Goal: Information Seeking & Learning: Find specific fact

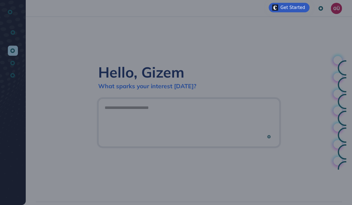
click at [253, 86] on div "Welcome to Entrapeer! Our all-in-one innovation platform merges the largest use…" at bounding box center [176, 102] width 352 height 205
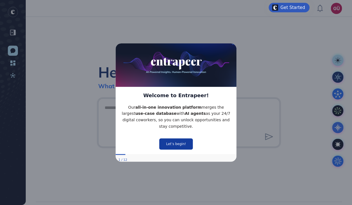
click at [179, 141] on button "Let’s begin!" at bounding box center [176, 143] width 34 height 11
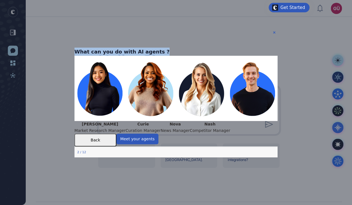
click at [276, 48] on div "What can you do with AI agents ? [PERSON_NAME] Market Research Manager [PERSON_…" at bounding box center [175, 103] width 203 height 110
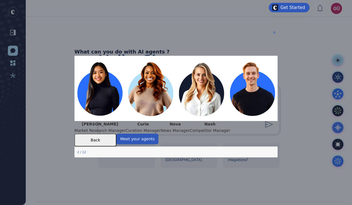
click at [274, 32] on icon "Close Preview" at bounding box center [274, 32] width 2 height 2
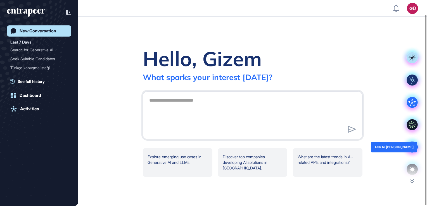
scroll to position [16, 0]
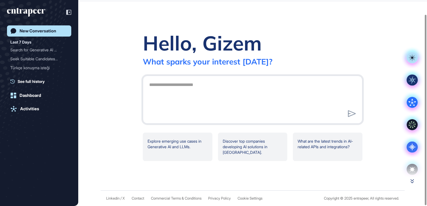
click at [351, 180] on icon at bounding box center [412, 182] width 3 height 4
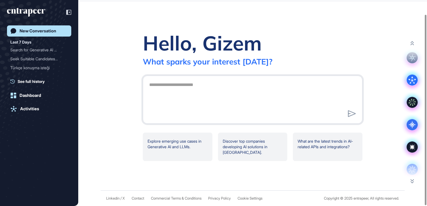
click at [351, 167] on div at bounding box center [412, 167] width 22 height 22
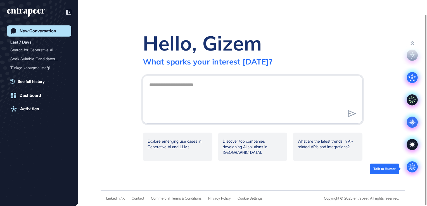
click at [351, 167] on circle at bounding box center [412, 167] width 11 height 11
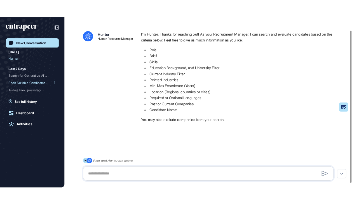
scroll to position [23, 0]
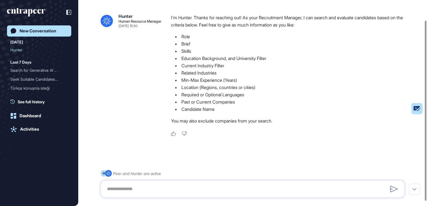
click at [166, 182] on div at bounding box center [253, 189] width 304 height 17
click at [166, 187] on textarea at bounding box center [253, 189] width 298 height 11
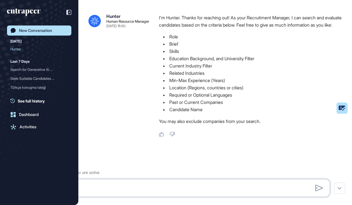
scroll to position [205, 351]
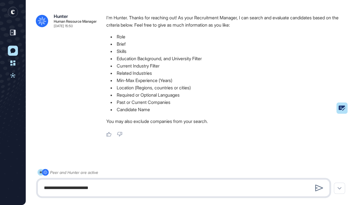
type textarea "**********"
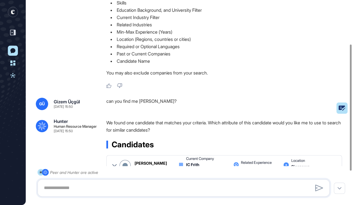
click at [256, 54] on li "Past or Current Companies" at bounding box center [226, 53] width 240 height 7
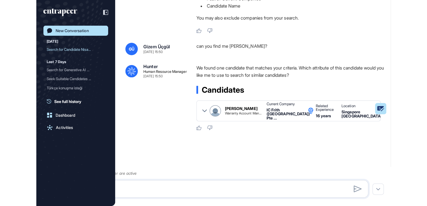
scroll to position [206, 427]
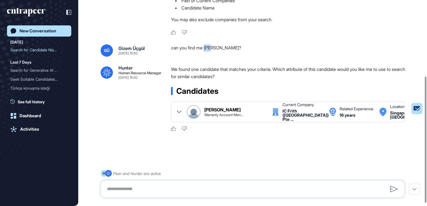
drag, startPoint x: 206, startPoint y: 51, endPoint x: 222, endPoint y: 49, distance: 16.1
click at [222, 49] on div "can you find me [PERSON_NAME]?" at bounding box center [290, 50] width 238 height 12
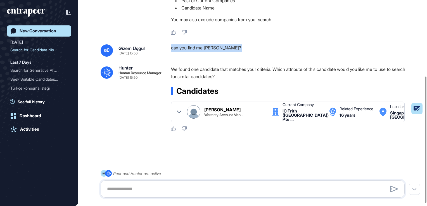
drag, startPoint x: 222, startPoint y: 49, endPoint x: 227, endPoint y: 49, distance: 5.1
click at [227, 49] on div "can you find me [PERSON_NAME]?" at bounding box center [290, 50] width 238 height 12
click at [194, 193] on textarea at bounding box center [253, 189] width 298 height 11
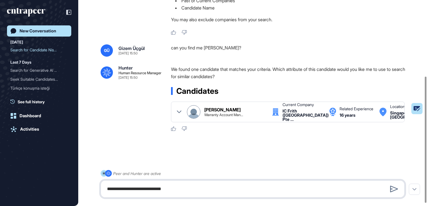
click at [143, 188] on textarea "**********" at bounding box center [253, 189] width 298 height 11
type textarea "**********"
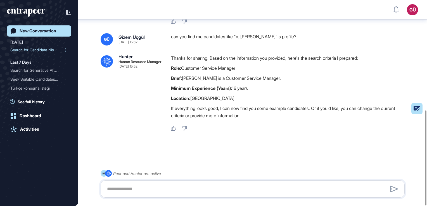
scroll to position [239, 0]
click at [29, 31] on div "New Conversation" at bounding box center [38, 31] width 37 height 5
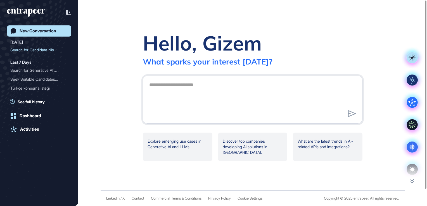
scroll to position [0, 0]
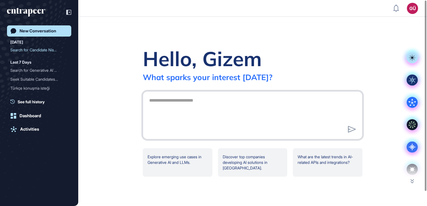
click at [226, 110] on textarea at bounding box center [253, 114] width 214 height 39
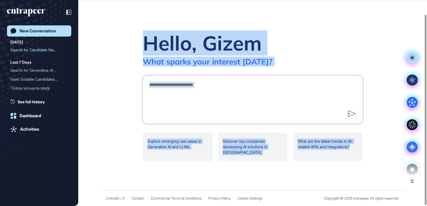
click at [351, 180] on main ".cls-2{fill:#fff} Hello, Gizem What sparks your interest [DATE]? .cls-2{fill:#f…" at bounding box center [213, 96] width 427 height 190
click at [351, 180] on icon at bounding box center [412, 182] width 3 height 4
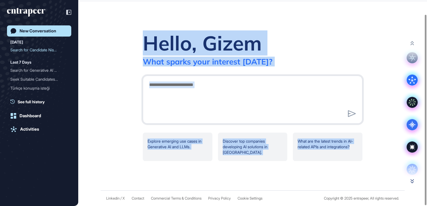
click at [351, 180] on icon at bounding box center [412, 182] width 3 height 4
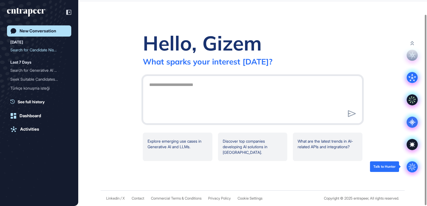
click at [351, 166] on circle at bounding box center [412, 167] width 11 height 11
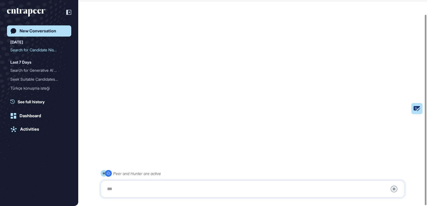
click at [230, 183] on div "Stop Query" at bounding box center [253, 189] width 304 height 17
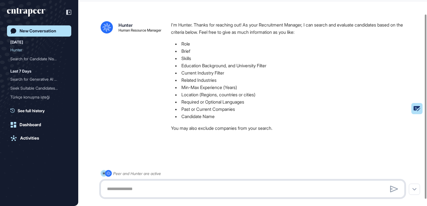
click at [200, 190] on textarea at bounding box center [253, 189] width 298 height 11
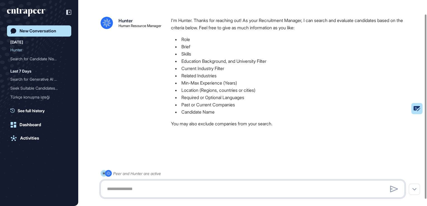
scroll to position [23, 0]
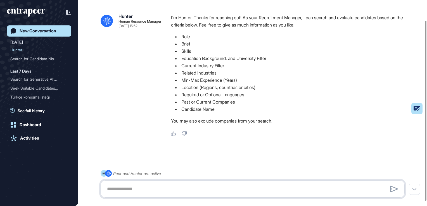
click at [141, 187] on textarea at bounding box center [253, 189] width 298 height 11
paste textarea "**********"
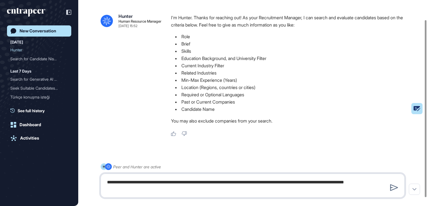
click at [142, 184] on textarea "**********" at bounding box center [253, 186] width 298 height 18
click at [253, 191] on textarea "**********" at bounding box center [253, 186] width 298 height 18
type textarea "**********"
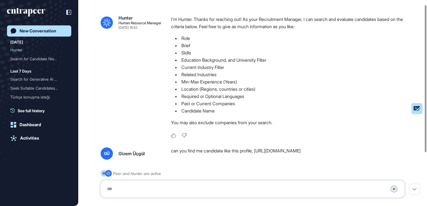
scroll to position [0, 0]
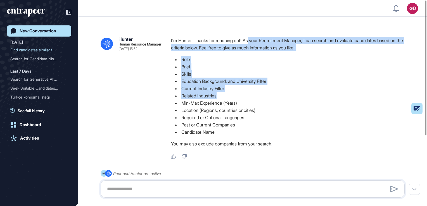
drag, startPoint x: 252, startPoint y: 40, endPoint x: 299, endPoint y: 94, distance: 72.1
click at [299, 94] on div "I'm Hunter. Thanks for reaching out! As your Recruitment Manager, I can search …" at bounding box center [290, 94] width 238 height 114
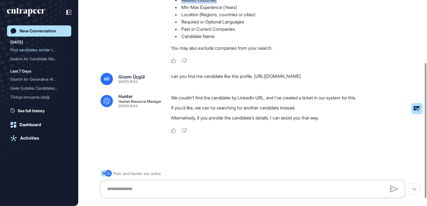
scroll to position [96, 0]
drag, startPoint x: 186, startPoint y: 119, endPoint x: 225, endPoint y: 117, distance: 38.9
click at [225, 111] on p "If you'd like, we can try searching for another candidate instead." at bounding box center [290, 107] width 238 height 7
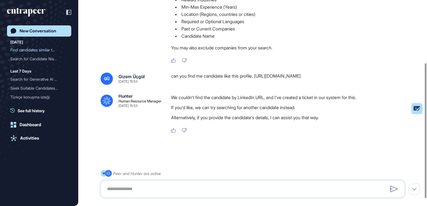
click at [225, 111] on p "If you'd like, we can try searching for another candidate instead." at bounding box center [290, 107] width 238 height 7
drag, startPoint x: 196, startPoint y: 126, endPoint x: 238, endPoint y: 125, distance: 41.9
click at [238, 121] on p "Alternatively, if you provide the candidate's details, I can assist you that wa…" at bounding box center [290, 117] width 238 height 7
click at [147, 181] on div at bounding box center [253, 189] width 304 height 17
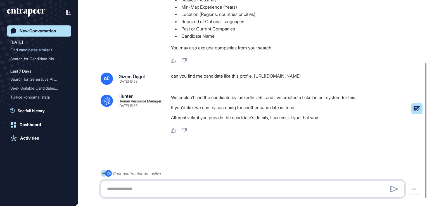
click at [146, 185] on textarea at bounding box center [253, 189] width 298 height 11
paste textarea "**********"
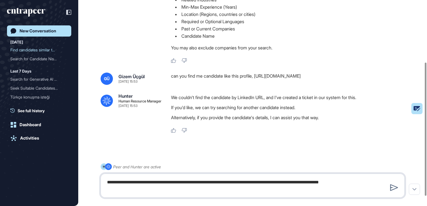
type textarea "**********"
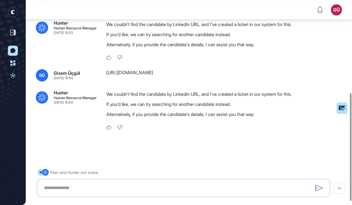
scroll to position [205, 351]
click at [128, 183] on textarea at bounding box center [184, 187] width 286 height 11
paste textarea "**********"
type textarea "**********"
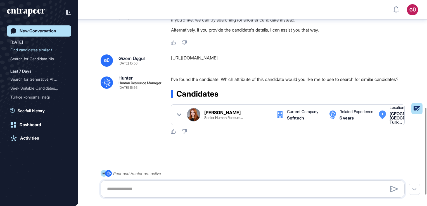
scroll to position [256, 0]
click at [314, 5] on header "GÜ Dashboard Profile My Content Request More Data" at bounding box center [213, 9] width 427 height 17
click at [141, 192] on textarea at bounding box center [253, 189] width 298 height 11
type textarea "*"
click at [140, 193] on textarea "*" at bounding box center [253, 189] width 298 height 11
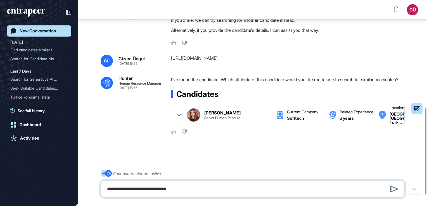
paste textarea "**********"
drag, startPoint x: 299, startPoint y: 72, endPoint x: 171, endPoint y: 70, distance: 127.8
click at [171, 67] on div "GÜ Gizem Üçgül [DATE] 15:56 [URL][DOMAIN_NAME]" at bounding box center [253, 61] width 304 height 12
copy div "[URL][DOMAIN_NAME]"
click at [182, 187] on textarea "**********" at bounding box center [253, 189] width 298 height 11
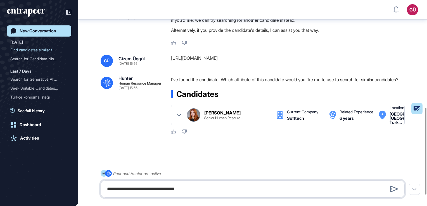
paste textarea "**********"
type textarea "**********"
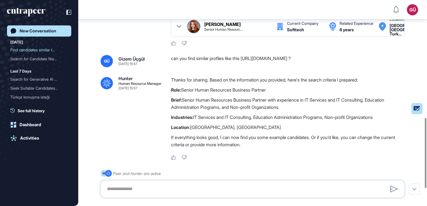
scroll to position [397, 0]
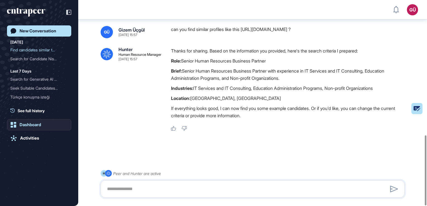
click at [35, 126] on div "Dashboard" at bounding box center [31, 124] width 22 height 5
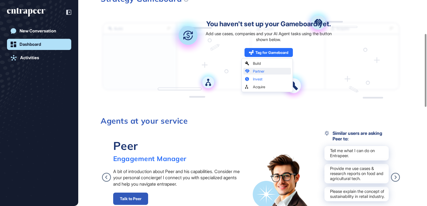
scroll to position [95, 0]
click at [137, 129] on div "Agents at your service Peer Engagement Manager A bit of introduction about Peer…" at bounding box center [251, 203] width 301 height 173
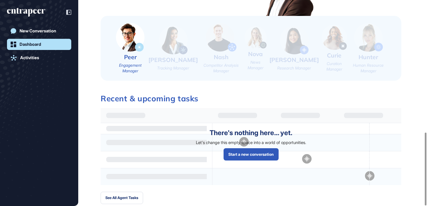
scroll to position [374, 0]
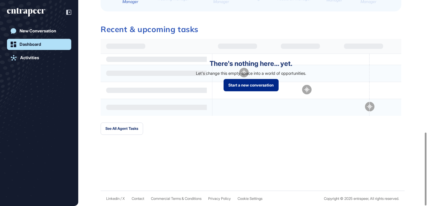
click at [251, 89] on link "Start a new conversation" at bounding box center [251, 85] width 55 height 12
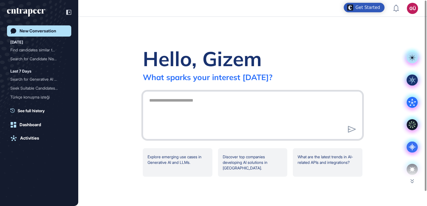
click at [193, 97] on textarea at bounding box center [253, 114] width 214 height 39
click at [40, 50] on div "Find candidates similar t..." at bounding box center [36, 50] width 53 height 9
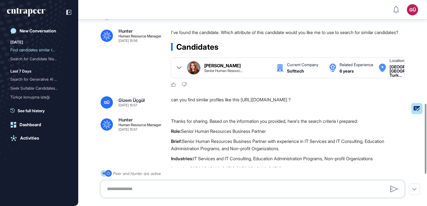
scroll to position [303, 0]
click at [178, 74] on div at bounding box center [179, 67] width 4 height 13
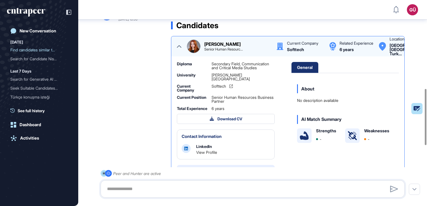
scroll to position [0, 26]
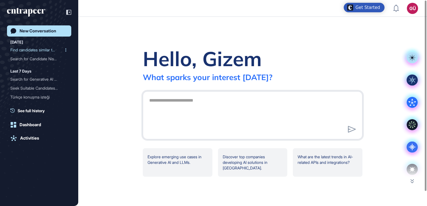
click at [51, 48] on div "Find candidates similar t..." at bounding box center [36, 50] width 53 height 9
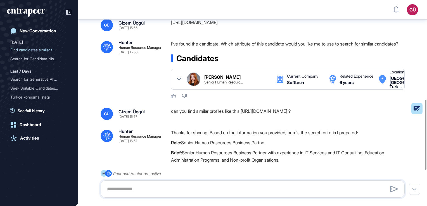
scroll to position [292, 0]
click at [180, 81] on icon at bounding box center [179, 79] width 4 height 4
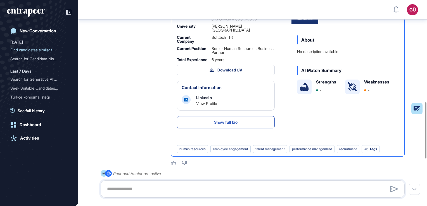
scroll to position [378, 0]
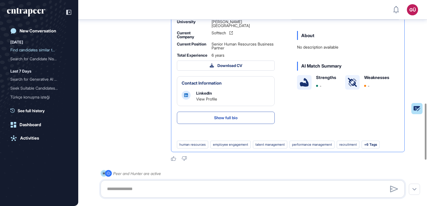
click at [207, 101] on div "LinkedIn View Profile" at bounding box center [206, 96] width 21 height 11
click at [35, 122] on div "Dashboard" at bounding box center [31, 124] width 22 height 5
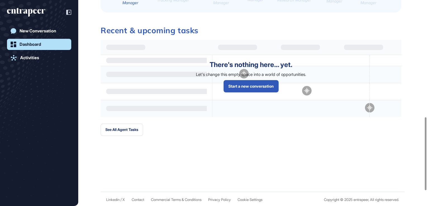
scroll to position [374, 0]
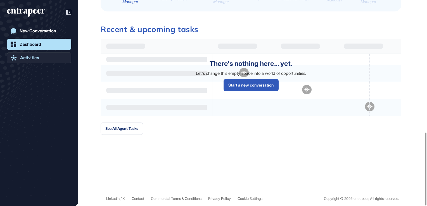
click at [44, 56] on link "Activities" at bounding box center [39, 57] width 64 height 11
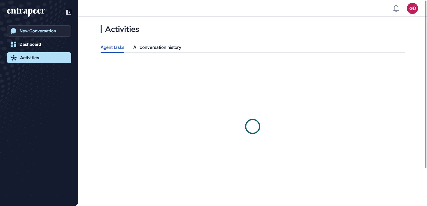
click at [35, 26] on link "New Conversation" at bounding box center [39, 30] width 64 height 11
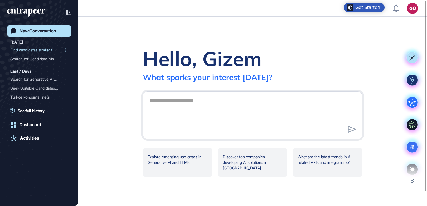
click at [42, 52] on div "Find candidates similar t..." at bounding box center [36, 50] width 53 height 9
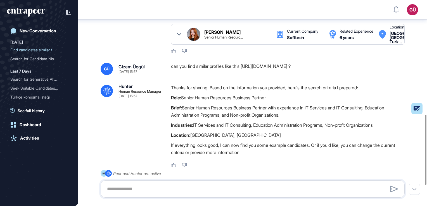
scroll to position [396, 0]
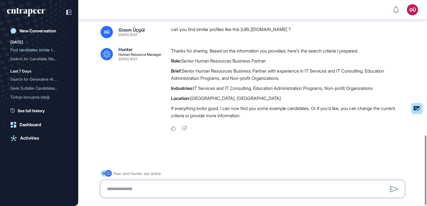
click at [169, 188] on textarea at bounding box center [253, 189] width 298 height 11
type textarea "***"
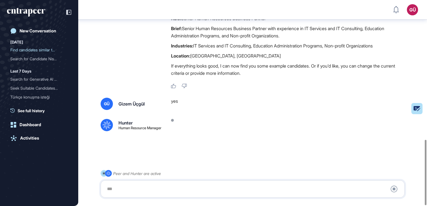
scroll to position [440, 0]
click at [263, 101] on div "yes" at bounding box center [290, 104] width 238 height 12
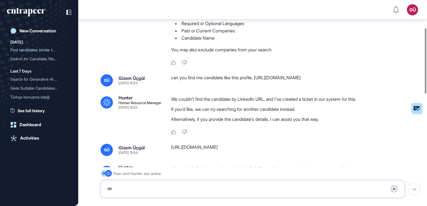
scroll to position [87, 0]
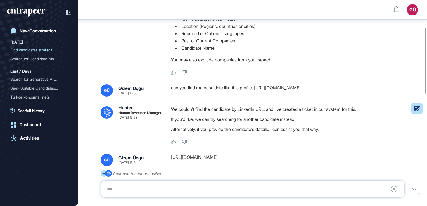
drag, startPoint x: 175, startPoint y: 95, endPoint x: 285, endPoint y: 100, distance: 110.8
click at [285, 97] on div "can you find me candidate like this profile, [URL][DOMAIN_NAME]" at bounding box center [290, 90] width 238 height 12
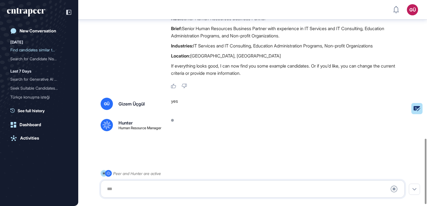
scroll to position [440, 0]
click at [195, 193] on div at bounding box center [253, 189] width 298 height 11
click at [181, 188] on div at bounding box center [253, 189] width 298 height 11
click at [110, 195] on div "Stop Query" at bounding box center [253, 189] width 304 height 17
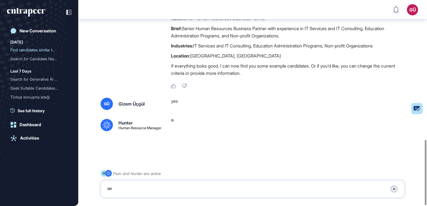
click at [110, 195] on div "Stop Query" at bounding box center [253, 189] width 304 height 17
click at [112, 188] on div at bounding box center [253, 189] width 298 height 11
click at [36, 82] on div "Search for Generative AI ..." at bounding box center [36, 79] width 53 height 9
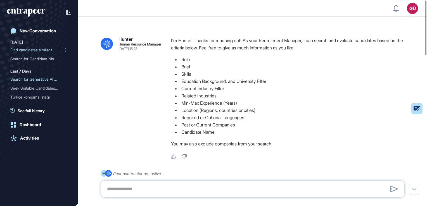
click at [18, 48] on div "Find candidates similar t..." at bounding box center [36, 50] width 53 height 9
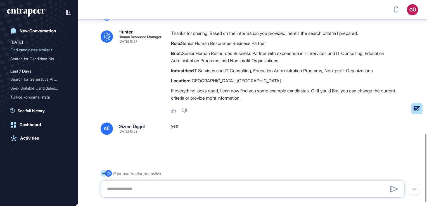
scroll to position [418, 0]
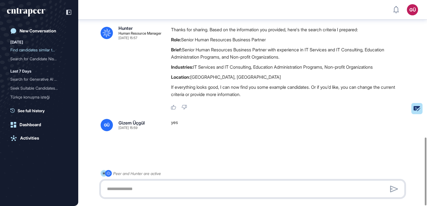
click at [152, 191] on textarea at bounding box center [253, 189] width 298 height 11
type textarea "***"
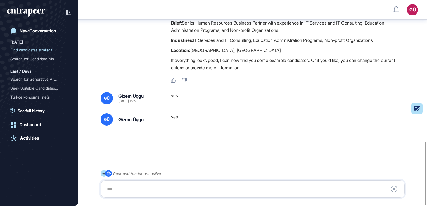
scroll to position [460, 0]
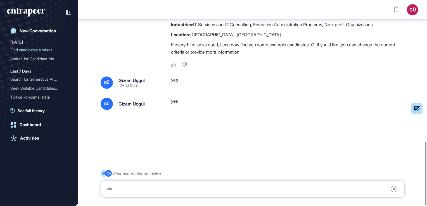
click at [148, 186] on div at bounding box center [253, 189] width 298 height 11
click at [147, 191] on div at bounding box center [253, 189] width 298 height 11
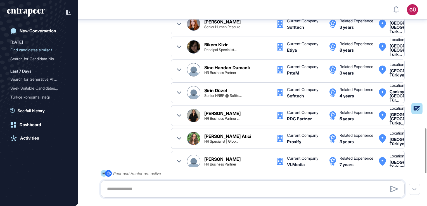
scroll to position [30, 0]
click at [177, 122] on div at bounding box center [179, 115] width 4 height 13
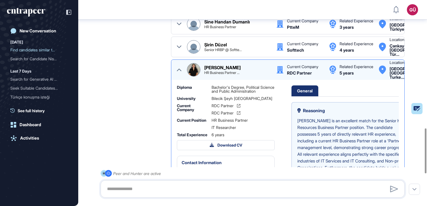
scroll to position [45, 0]
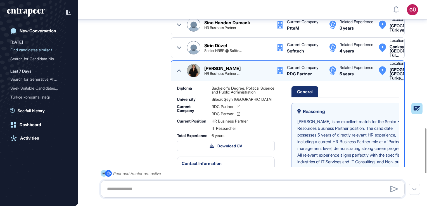
click at [180, 73] on icon at bounding box center [179, 71] width 4 height 4
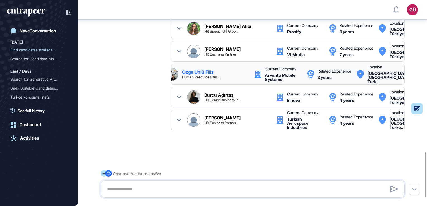
scroll to position [0, 0]
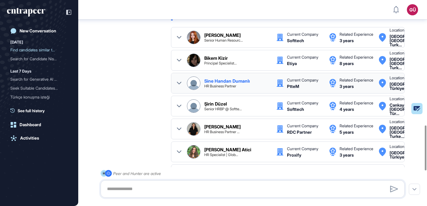
click at [178, 86] on icon at bounding box center [179, 83] width 4 height 4
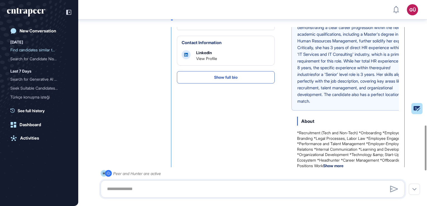
scroll to position [127, 0]
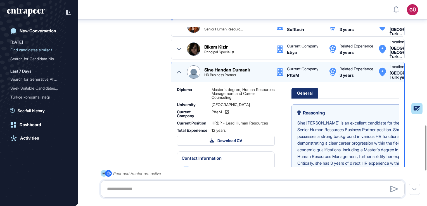
click at [179, 74] on icon at bounding box center [179, 72] width 4 height 4
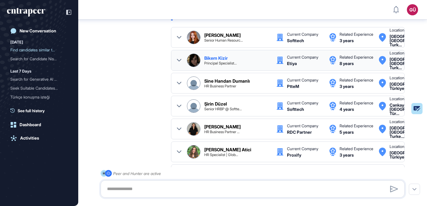
click at [203, 179] on div ".cls-2{fill:#fff} Peer and Hunter are active" at bounding box center [253, 184] width 304 height 28
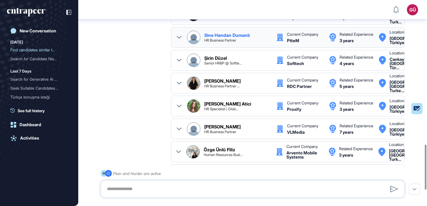
scroll to position [661, 0]
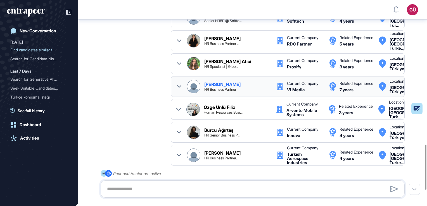
click at [178, 89] on icon at bounding box center [179, 86] width 4 height 4
